Goal: Information Seeking & Learning: Learn about a topic

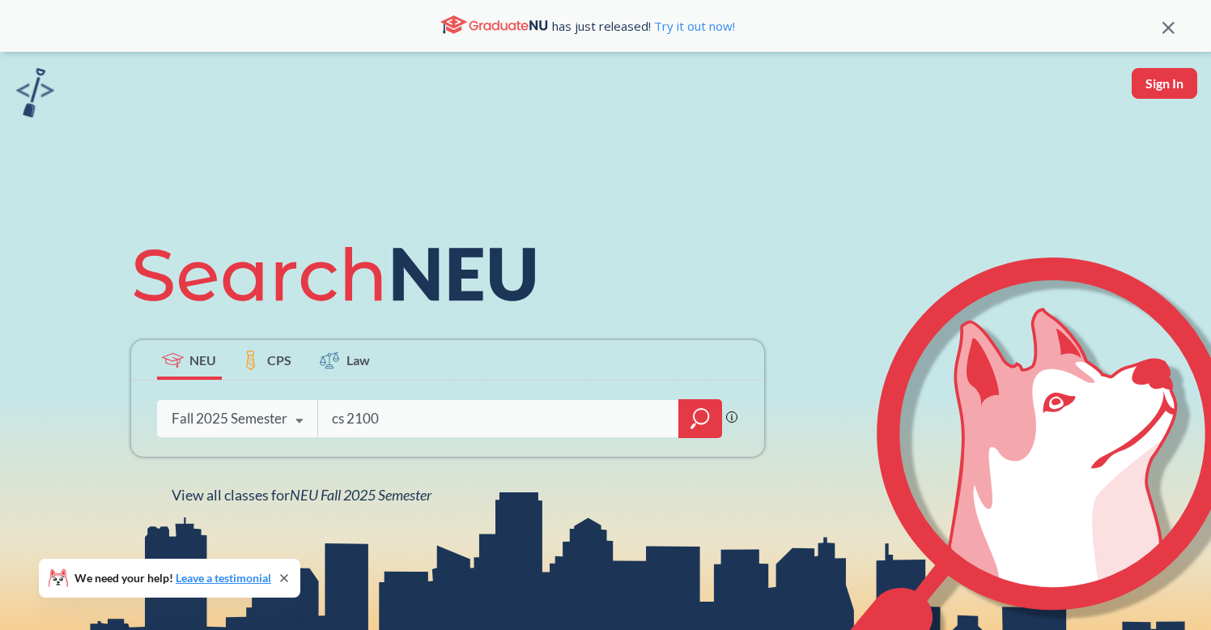
type input "cs 2100"
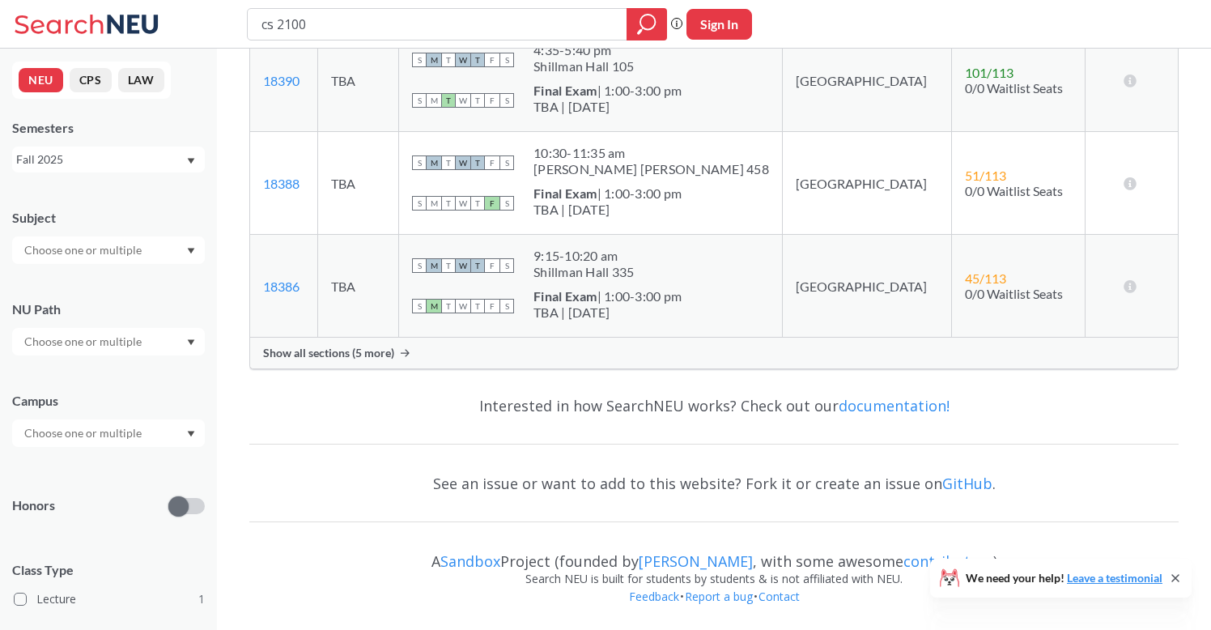
scroll to position [359, 0]
click at [325, 351] on span "Show all sections (5 more)" at bounding box center [328, 353] width 131 height 15
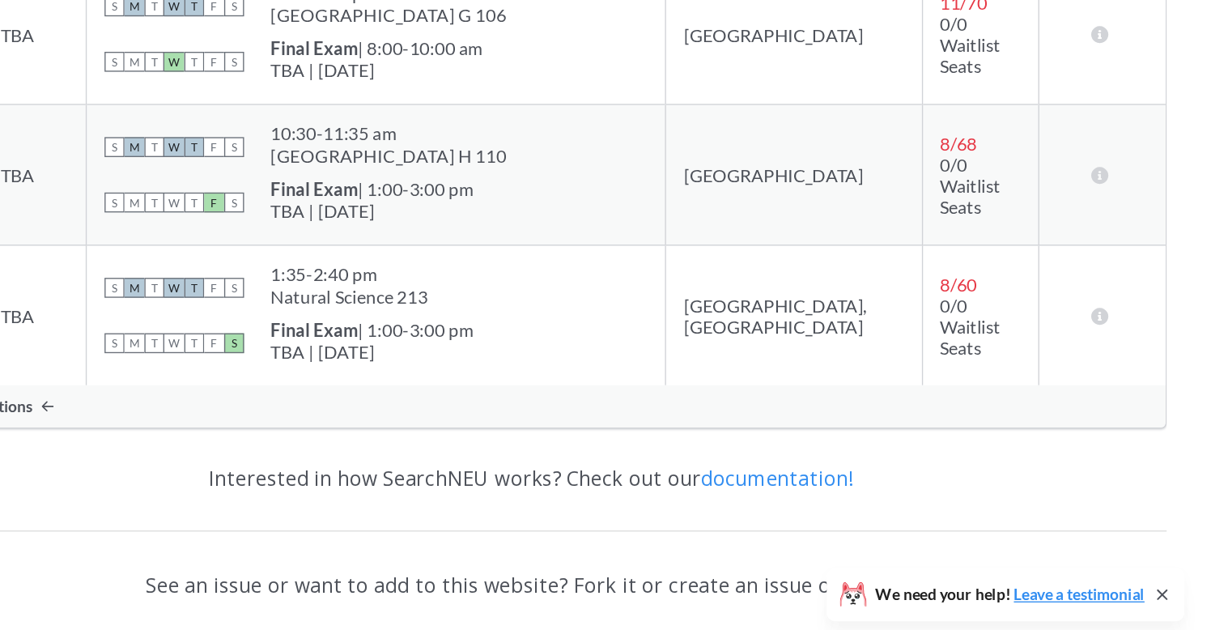
scroll to position [785, 0]
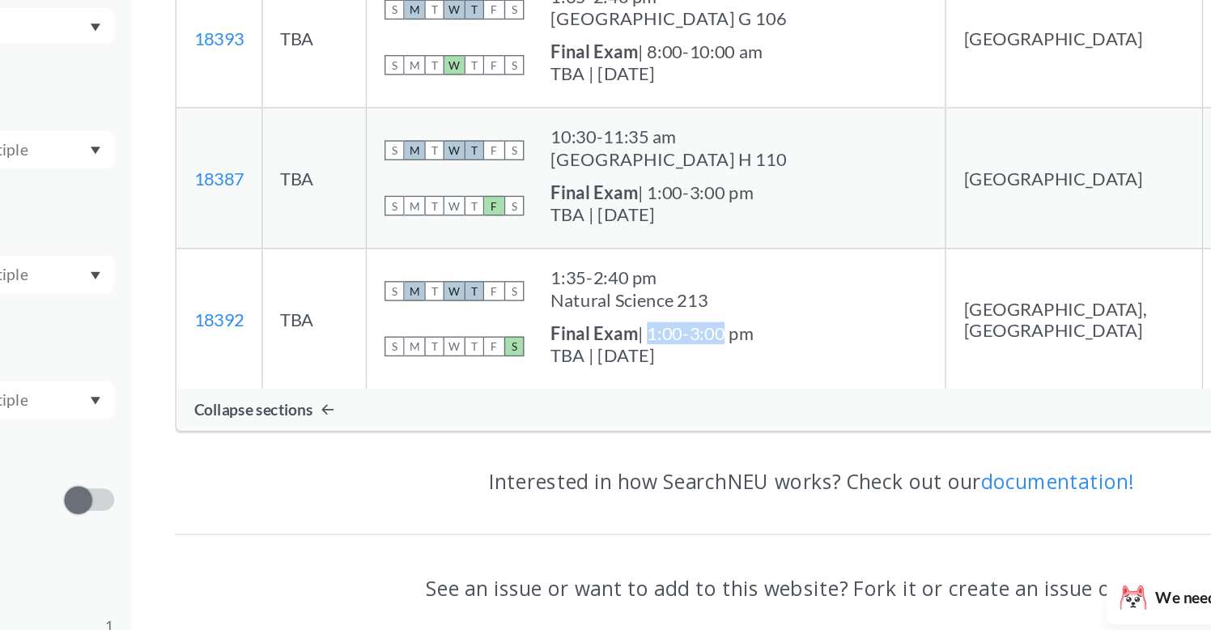
drag, startPoint x: 534, startPoint y: 242, endPoint x: 588, endPoint y: 246, distance: 54.4
click at [588, 376] on div "Final Exam | 1:00-3:00 pm" at bounding box center [598, 384] width 148 height 16
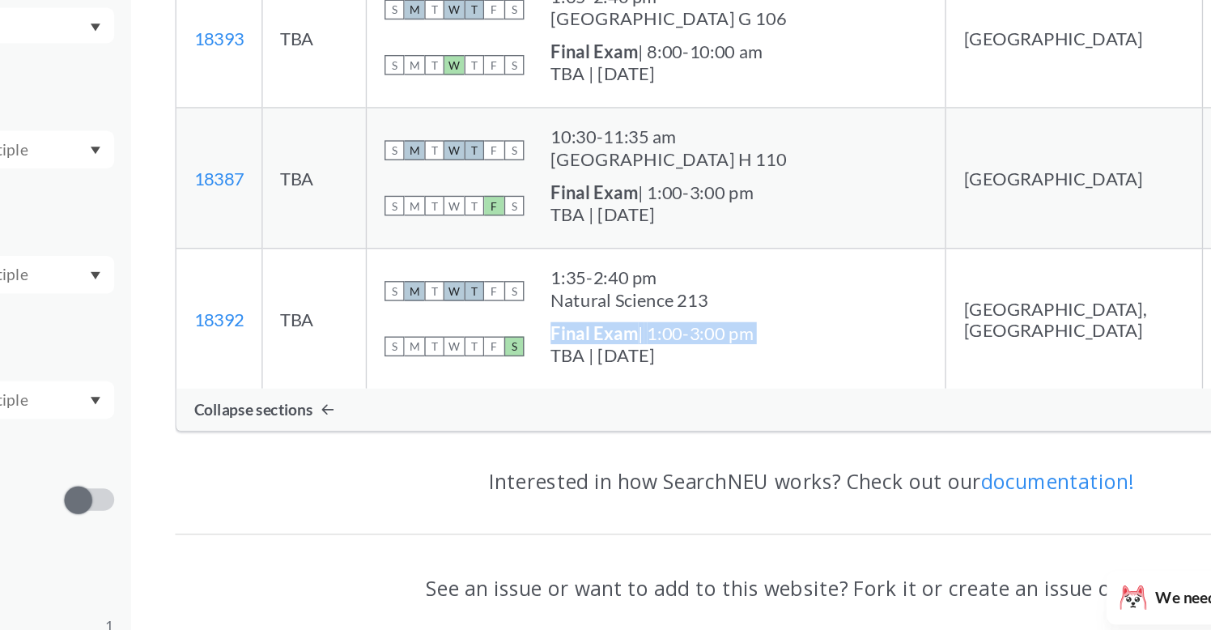
click at [588, 376] on div "Final Exam | 1:00-3:00 pm" at bounding box center [598, 384] width 148 height 16
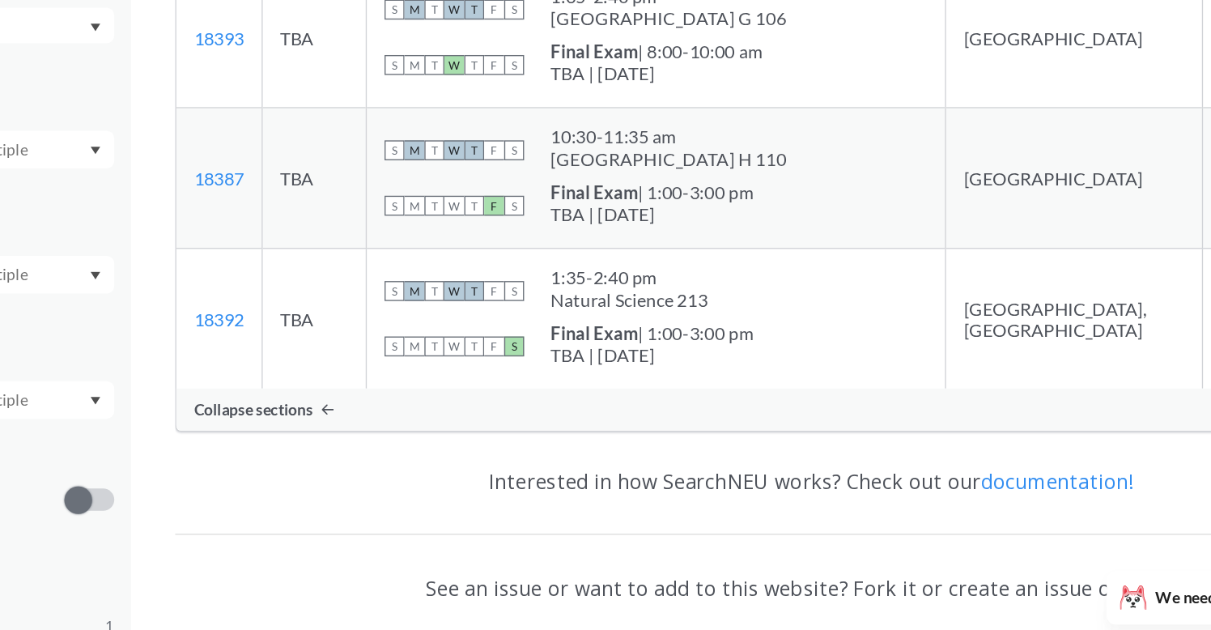
click at [588, 376] on div "Final Exam | 1:00-3:00 pm" at bounding box center [598, 384] width 148 height 16
drag, startPoint x: 456, startPoint y: 204, endPoint x: 532, endPoint y: 208, distance: 75.4
click at [532, 336] on div "S M T W T F S 1:35 - 2:40 pm Natural Science 213" at bounding box center [600, 354] width 397 height 36
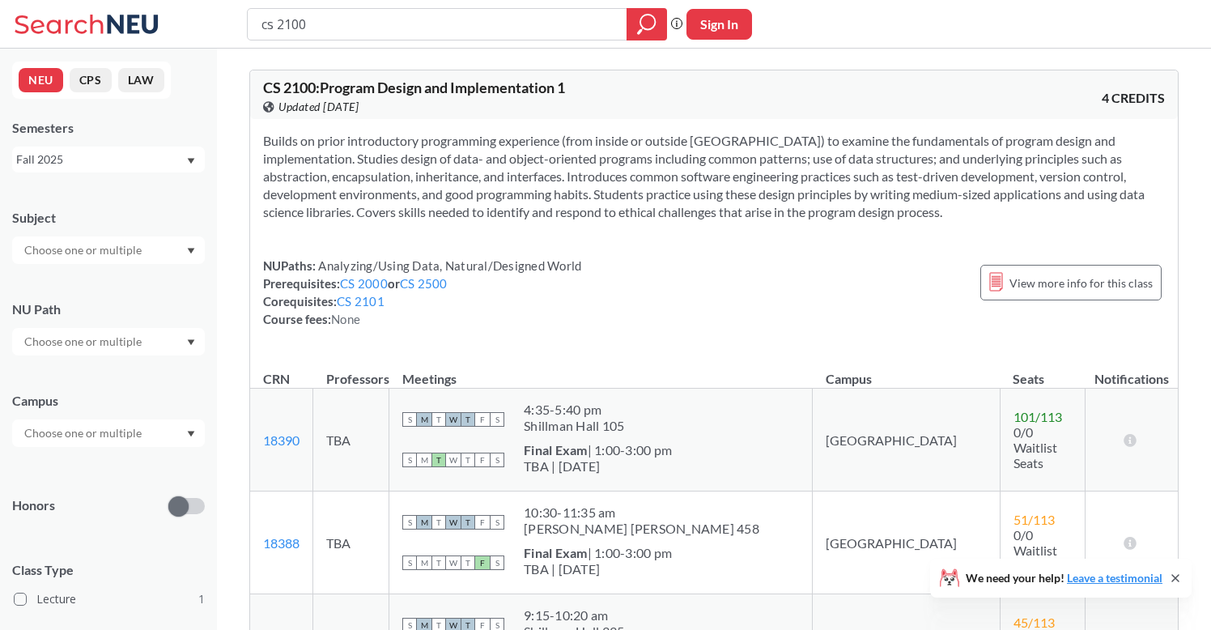
scroll to position [0, 0]
click at [961, 111] on div "CS 2100 : Program Design and Implementation 1 View this course on Banner. Updat…" at bounding box center [713, 94] width 927 height 49
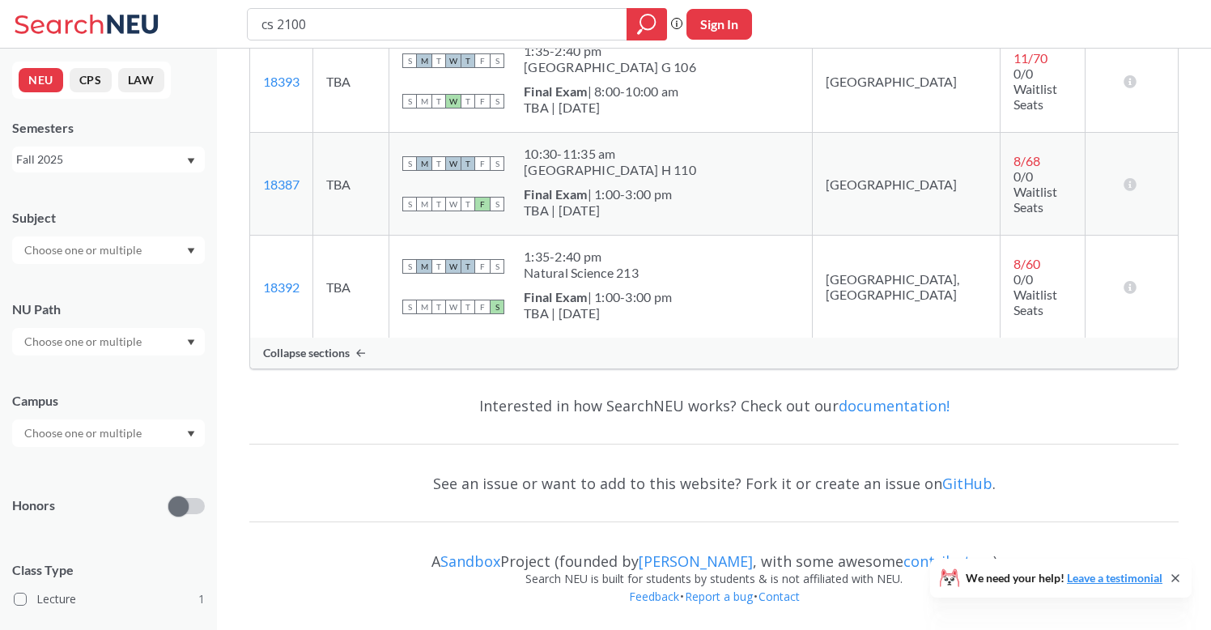
scroll to position [872, 0]
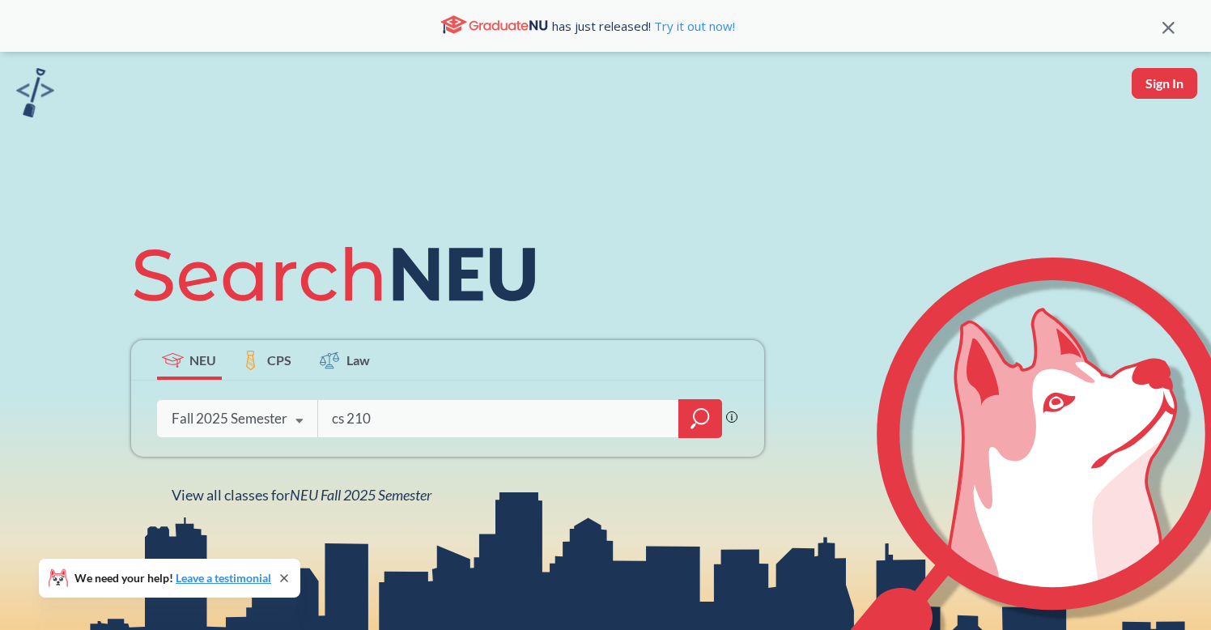
type input "cs 2100"
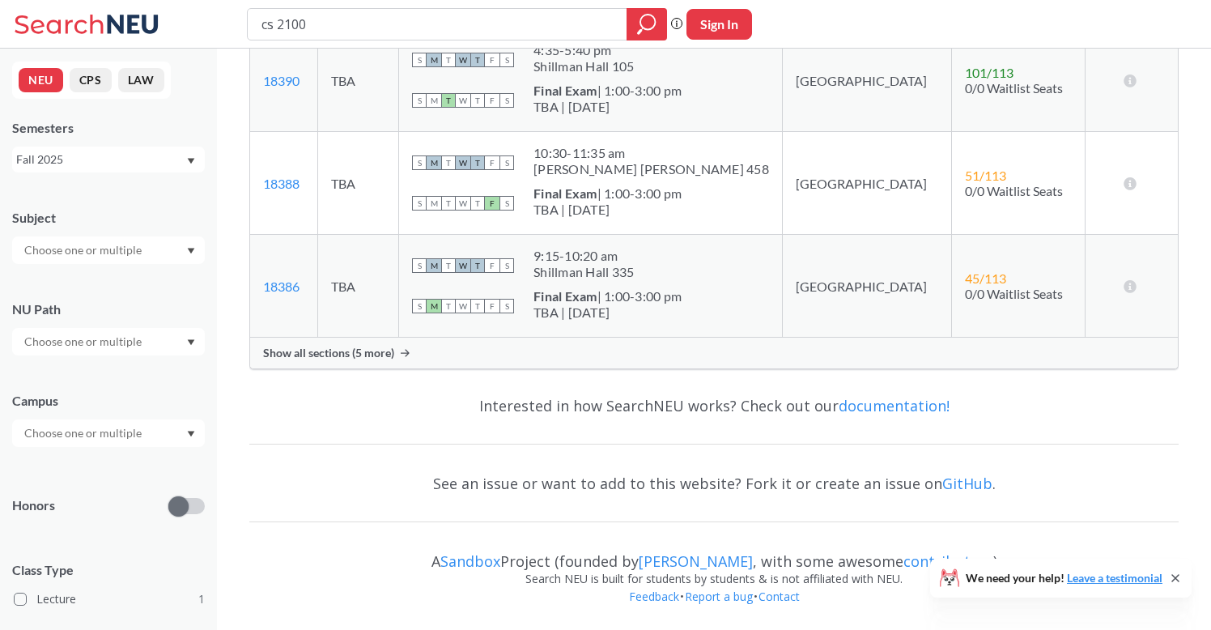
scroll to position [359, 0]
click at [374, 350] on span "Show all sections (5 more)" at bounding box center [328, 353] width 131 height 15
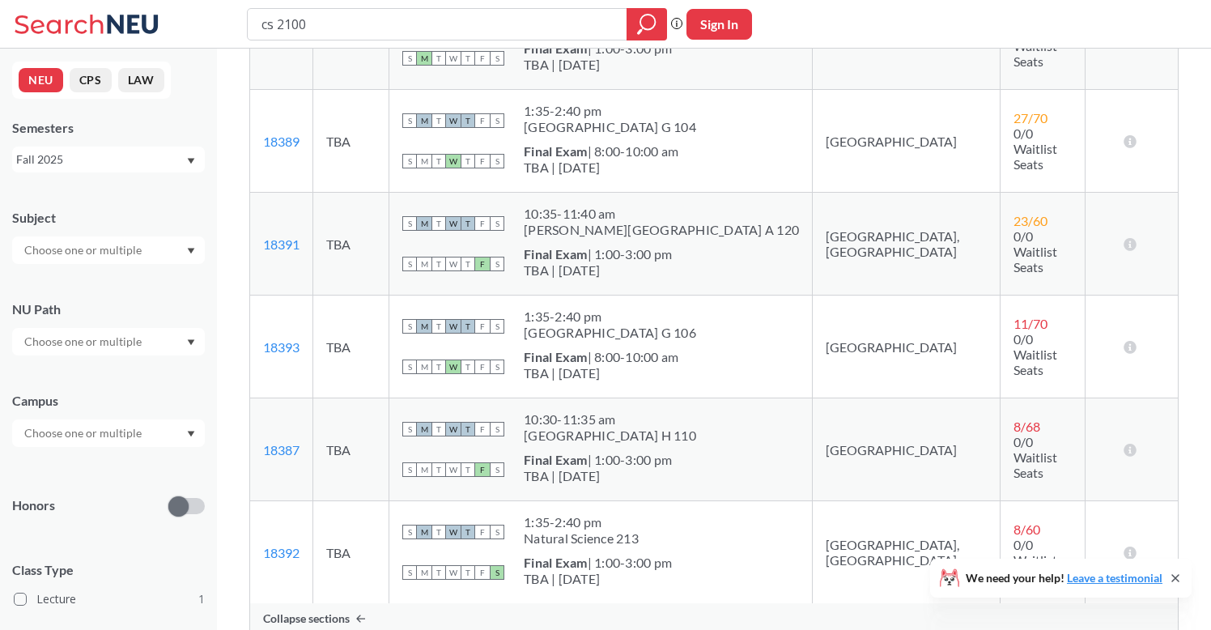
scroll to position [607, 0]
